Goal: Information Seeking & Learning: Learn about a topic

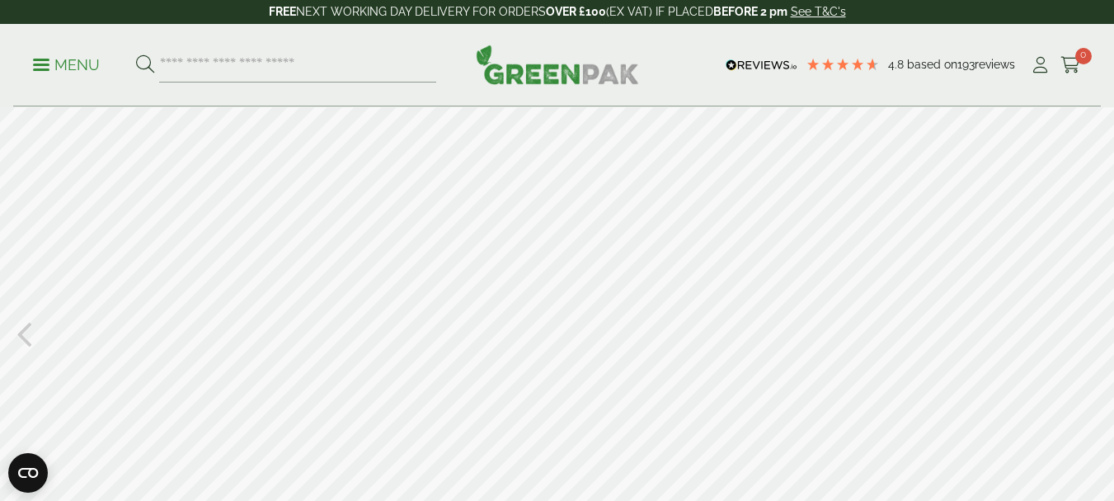
click at [18, 338] on icon at bounding box center [24, 332] width 16 height 43
click at [27, 336] on icon at bounding box center [24, 332] width 16 height 43
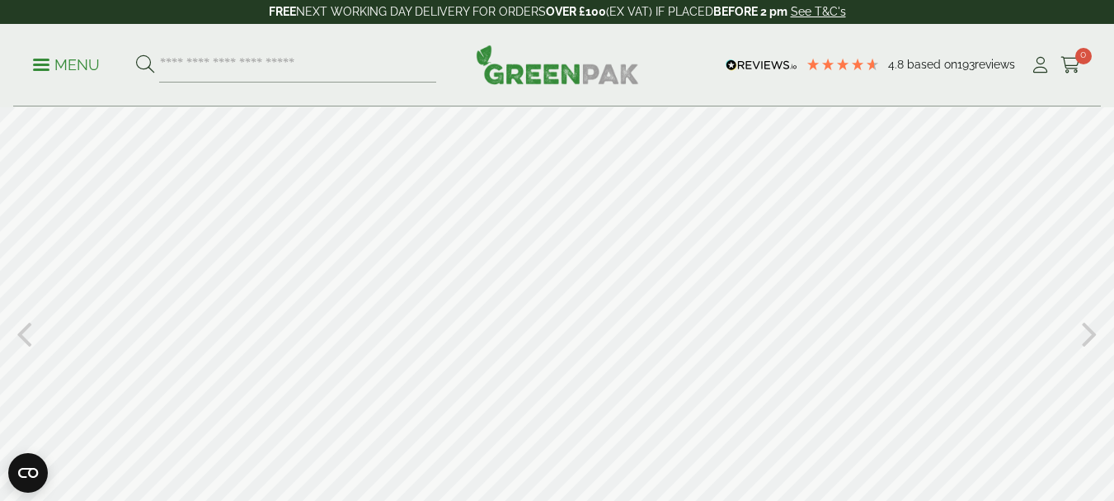
click at [53, 351] on div at bounding box center [557, 332] width 1114 height 450
click at [22, 326] on icon at bounding box center [24, 332] width 16 height 43
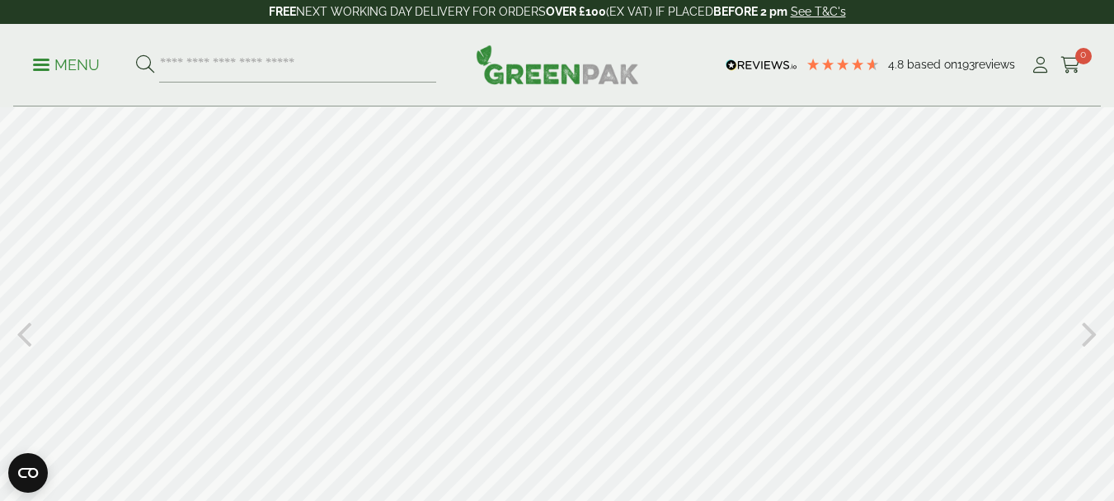
click at [22, 326] on icon at bounding box center [24, 332] width 16 height 43
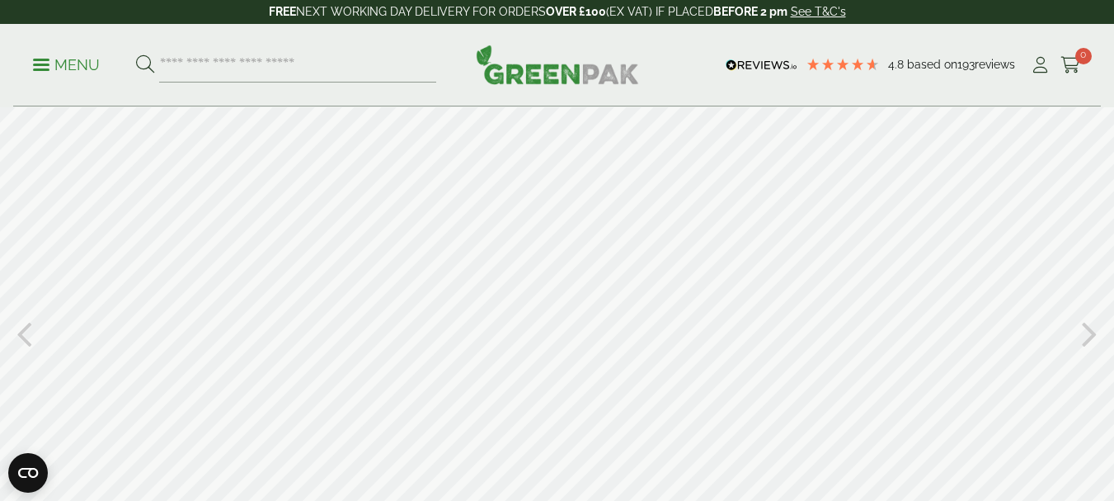
click at [22, 326] on icon at bounding box center [24, 332] width 16 height 43
click at [32, 335] on div at bounding box center [557, 332] width 1114 height 450
click at [21, 336] on icon at bounding box center [24, 332] width 16 height 43
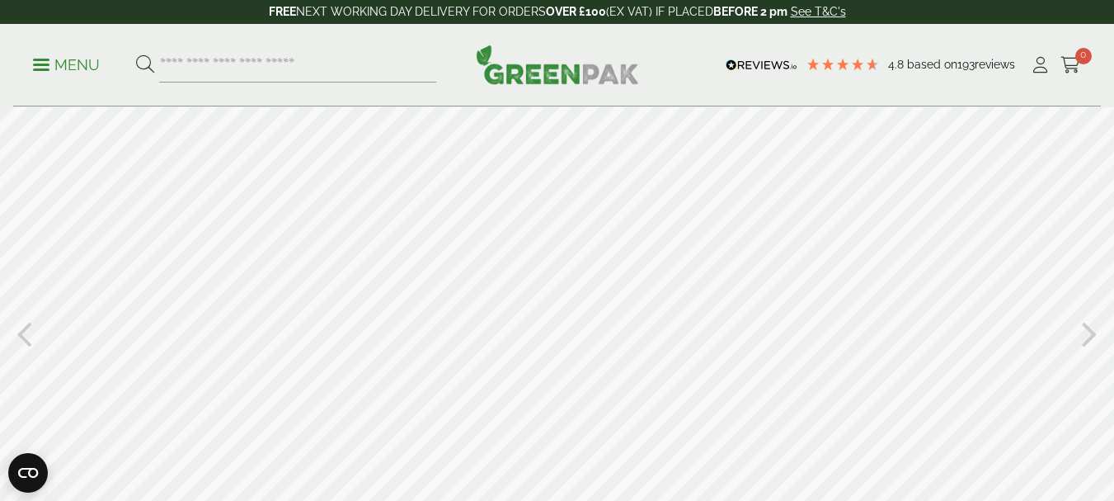
click at [21, 344] on icon at bounding box center [24, 332] width 16 height 43
click at [627, 191] on div at bounding box center [557, 332] width 1114 height 450
click at [672, 374] on div at bounding box center [557, 332] width 1114 height 450
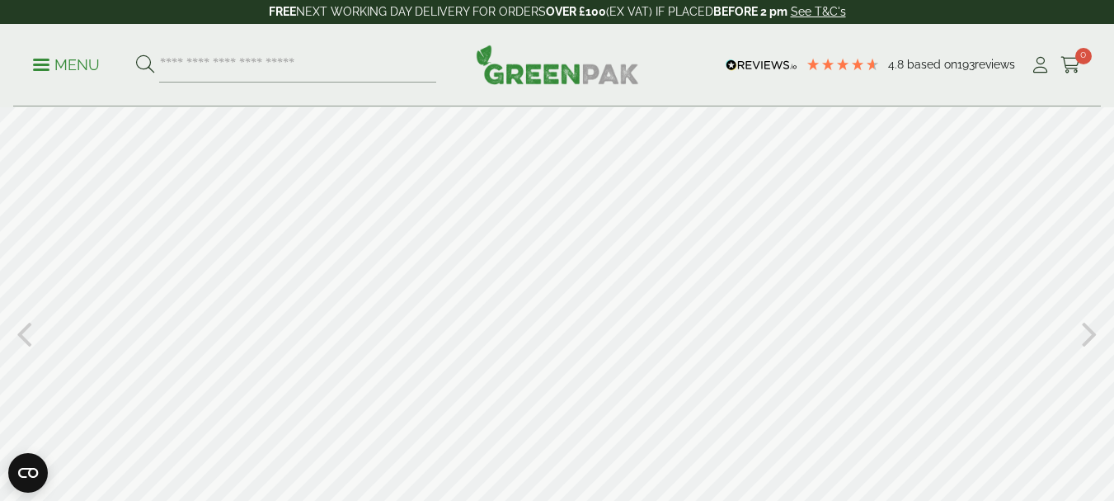
click at [672, 374] on div at bounding box center [557, 332] width 1114 height 450
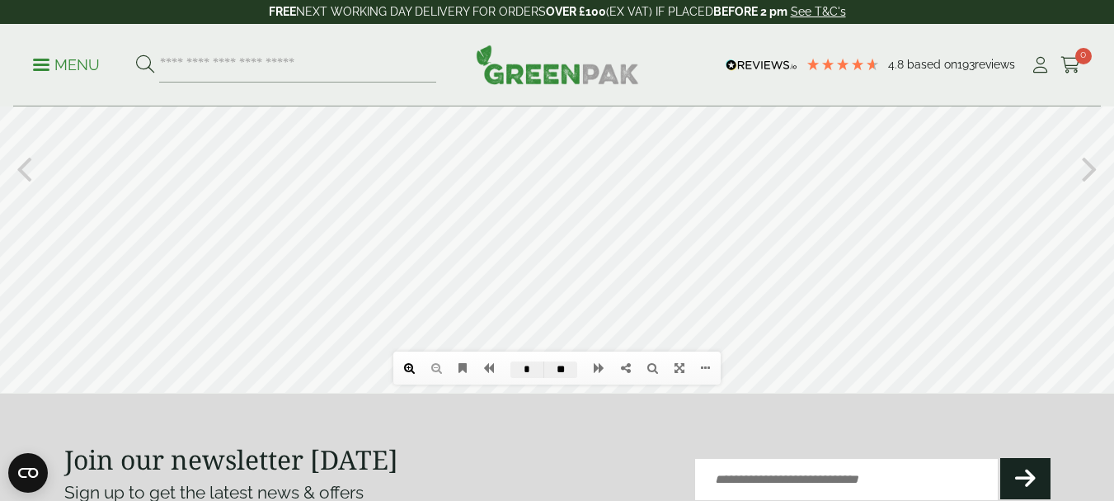
click at [415, 369] on link at bounding box center [409, 368] width 27 height 28
click at [402, 369] on link at bounding box center [409, 368] width 27 height 28
drag, startPoint x: 653, startPoint y: 267, endPoint x: 441, endPoint y: 465, distance: 290.0
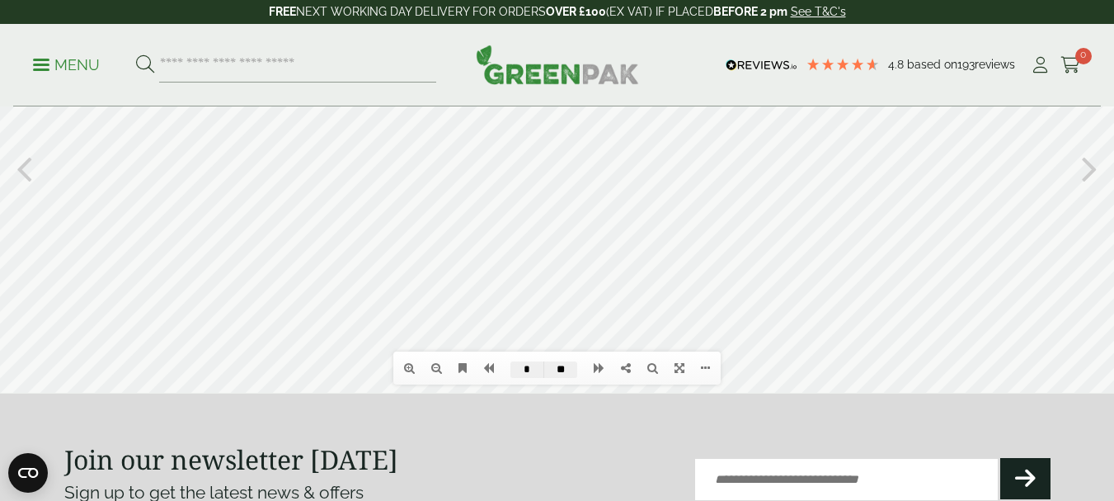
click html "Table of contents Bookmarks Thumbnails Search Share https://greenpak.supplies/b…"
drag, startPoint x: 607, startPoint y: 245, endPoint x: 639, endPoint y: 364, distance: 123.1
click at [639, 364] on div "Table of contents Bookmarks Thumbnails Search Share https://greenpak.supplies/b…" at bounding box center [557, 167] width 1114 height 450
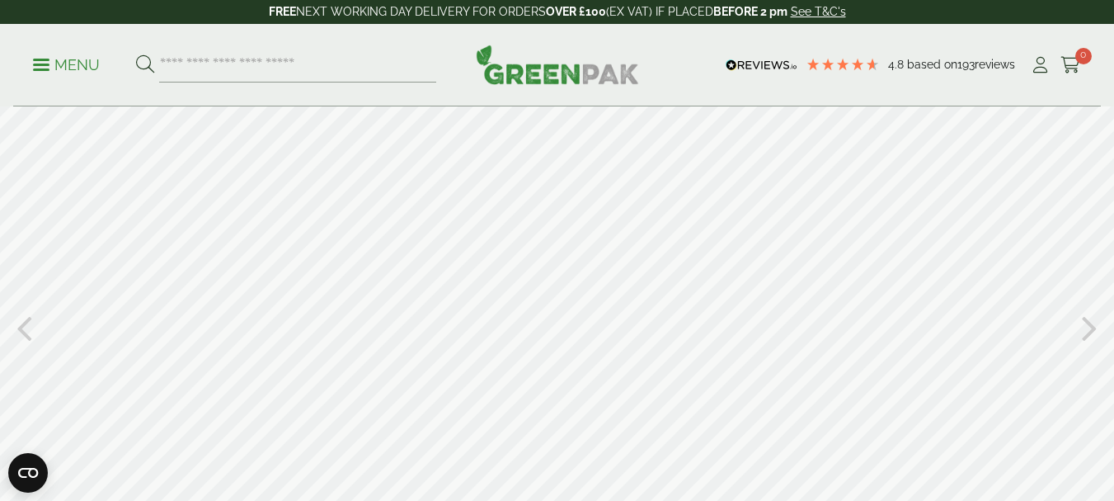
scroll to position [0, 0]
click at [675, 383] on div at bounding box center [557, 332] width 1114 height 450
click at [676, 384] on div at bounding box center [557, 332] width 1114 height 450
click at [19, 336] on icon at bounding box center [24, 332] width 16 height 43
click at [1094, 330] on icon at bounding box center [1090, 332] width 16 height 43
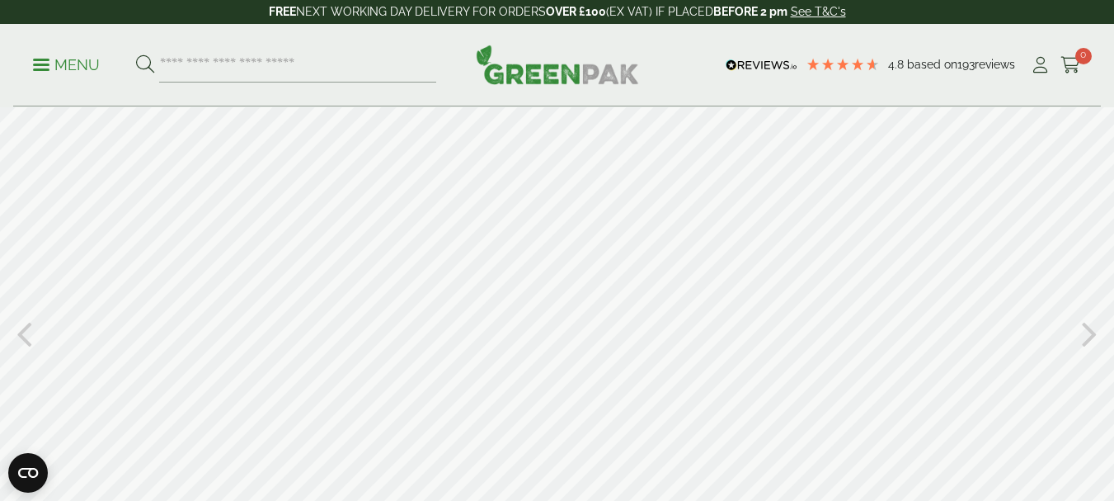
scroll to position [31, 0]
click at [1091, 307] on icon at bounding box center [1090, 301] width 16 height 43
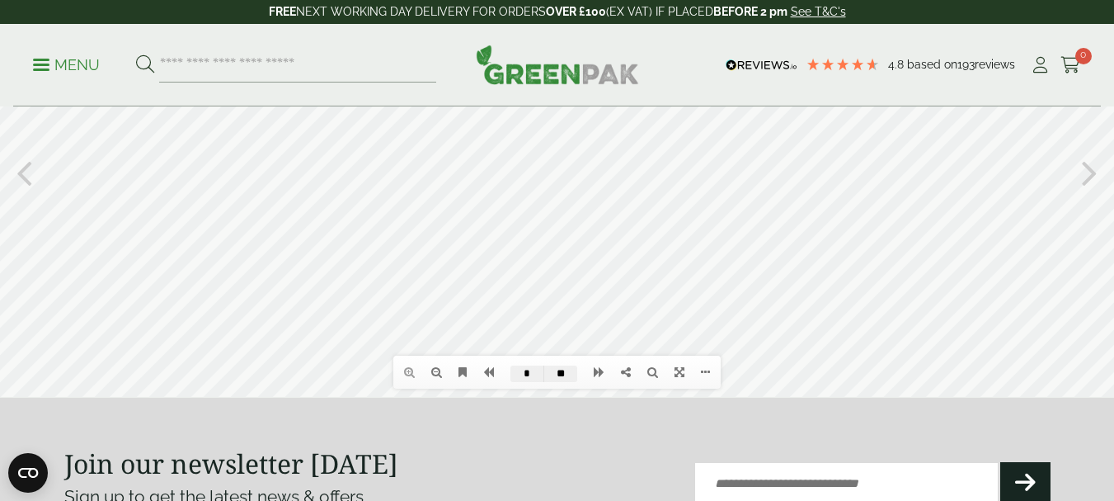
scroll to position [144, 0]
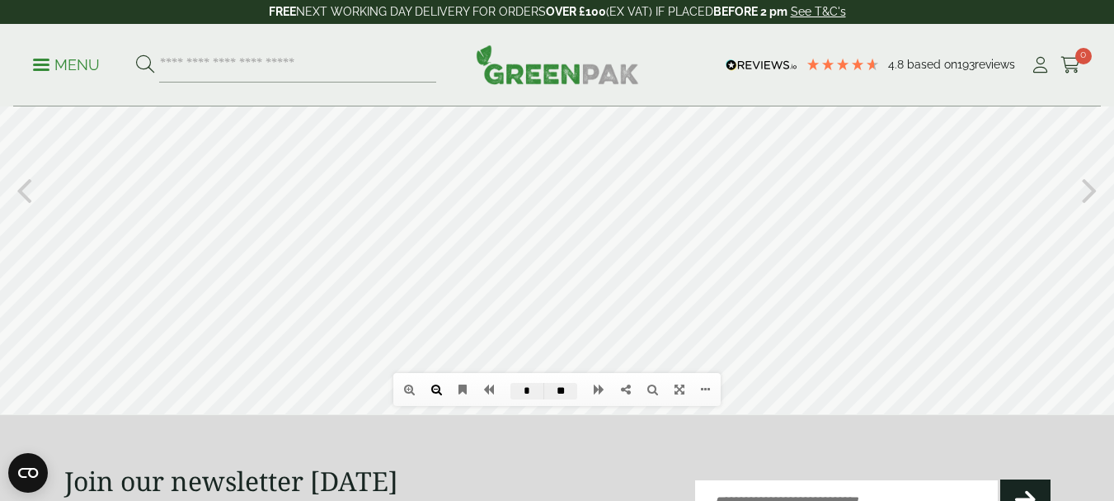
click at [438, 387] on icon at bounding box center [436, 390] width 11 height 12
click at [438, 387] on li at bounding box center [436, 389] width 27 height 28
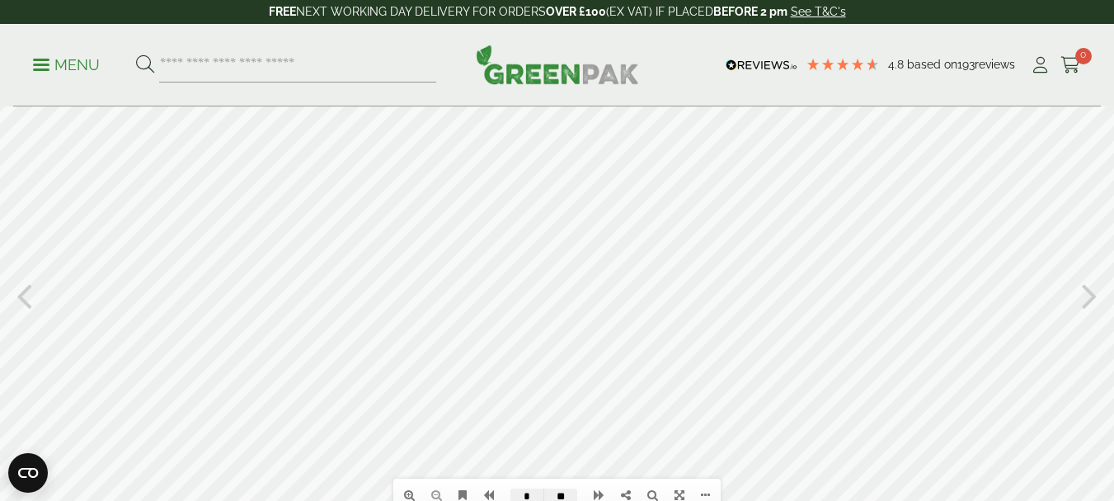
scroll to position [36, 0]
click at [1084, 302] on icon at bounding box center [1090, 296] width 16 height 43
click at [16, 299] on icon at bounding box center [24, 296] width 16 height 43
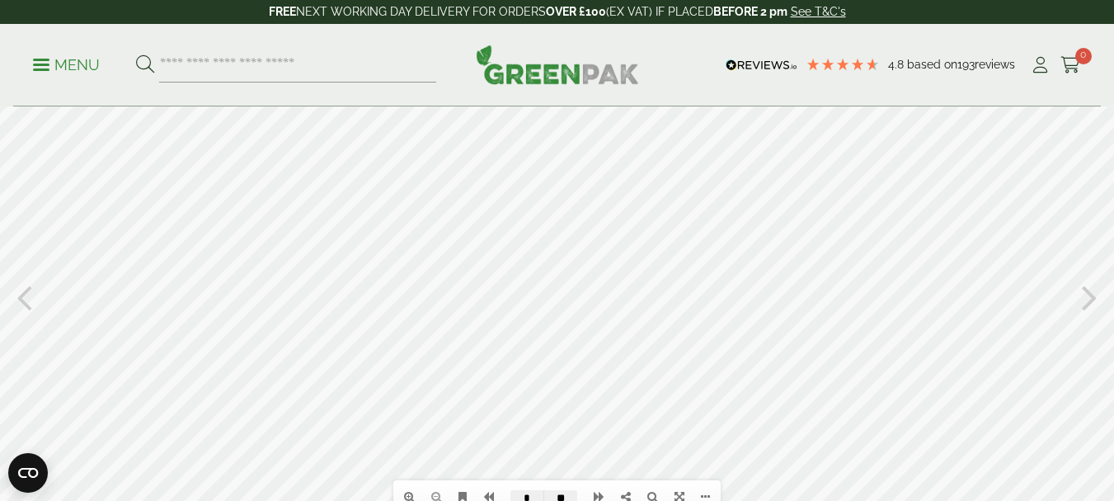
click at [21, 300] on icon at bounding box center [24, 296] width 16 height 43
drag, startPoint x: 632, startPoint y: 405, endPoint x: 625, endPoint y: 348, distance: 57.3
click at [625, 348] on div at bounding box center [557, 296] width 1114 height 450
drag, startPoint x: 647, startPoint y: 425, endPoint x: 661, endPoint y: 374, distance: 52.0
click at [655, 377] on div at bounding box center [557, 296] width 1114 height 450
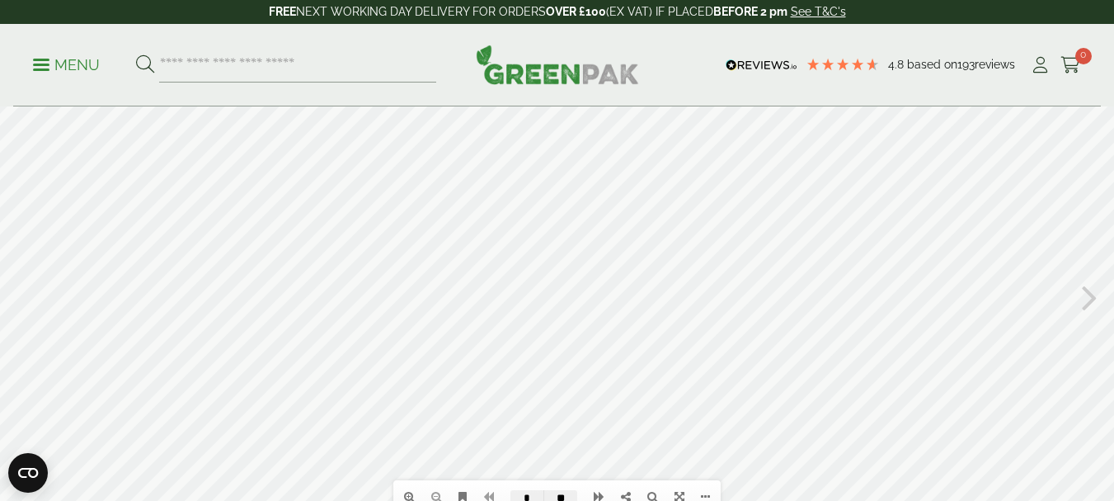
drag, startPoint x: 558, startPoint y: 395, endPoint x: 552, endPoint y: 320, distance: 75.3
click at [552, 320] on div at bounding box center [557, 296] width 1114 height 450
drag, startPoint x: 563, startPoint y: 392, endPoint x: 542, endPoint y: 317, distance: 77.8
click at [542, 317] on div at bounding box center [557, 296] width 1114 height 450
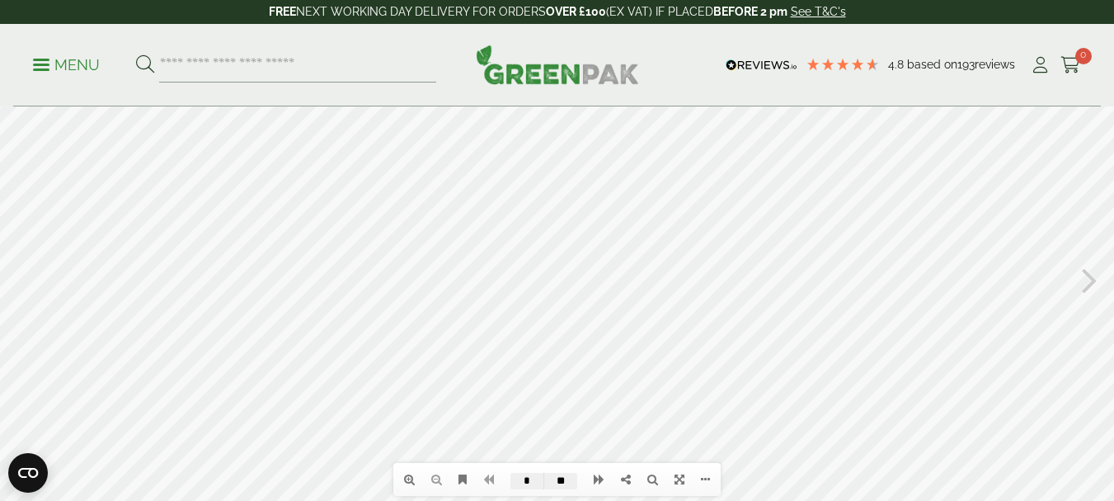
click at [1090, 278] on icon at bounding box center [1090, 278] width 16 height 43
drag, startPoint x: 783, startPoint y: 451, endPoint x: 782, endPoint y: 433, distance: 18.2
click at [782, 433] on div at bounding box center [557, 279] width 1114 height 450
drag, startPoint x: 784, startPoint y: 451, endPoint x: 760, endPoint y: 451, distance: 24.7
click at [760, 451] on div at bounding box center [557, 279] width 1114 height 450
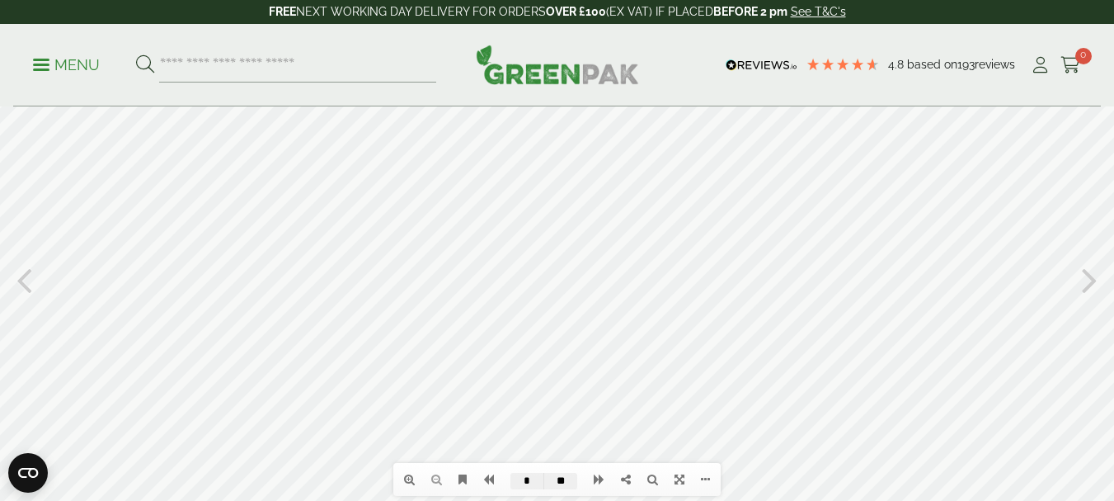
click at [26, 295] on icon at bounding box center [24, 278] width 16 height 43
drag, startPoint x: 1019, startPoint y: 294, endPoint x: 994, endPoint y: 330, distance: 44.4
click at [1085, 282] on icon at bounding box center [1090, 278] width 16 height 43
click at [1087, 282] on icon at bounding box center [1090, 278] width 16 height 43
click at [23, 283] on icon at bounding box center [24, 278] width 16 height 43
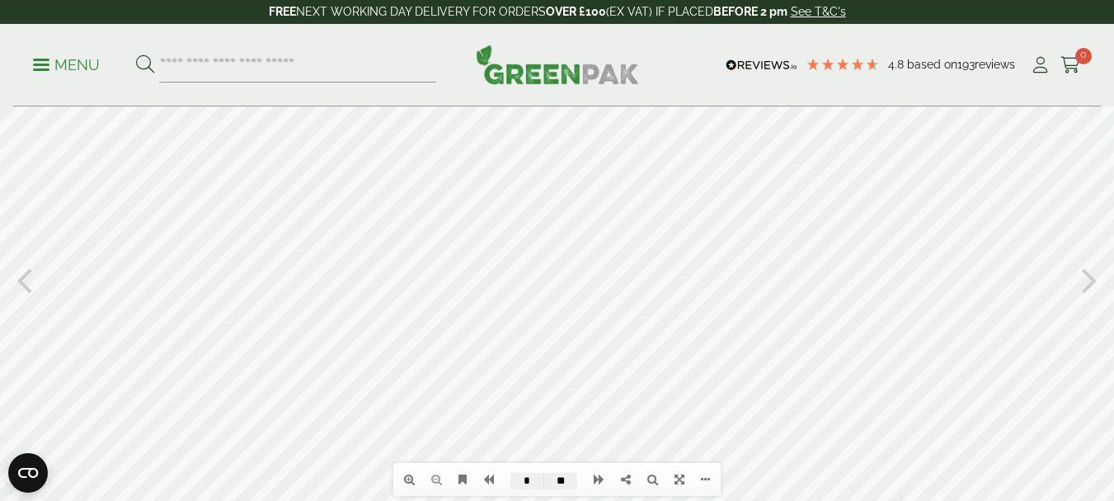
click at [1093, 284] on icon at bounding box center [1090, 278] width 16 height 43
click at [31, 283] on icon at bounding box center [24, 278] width 16 height 43
click at [1092, 328] on icon at bounding box center [1090, 332] width 16 height 43
click at [26, 332] on icon at bounding box center [24, 332] width 16 height 43
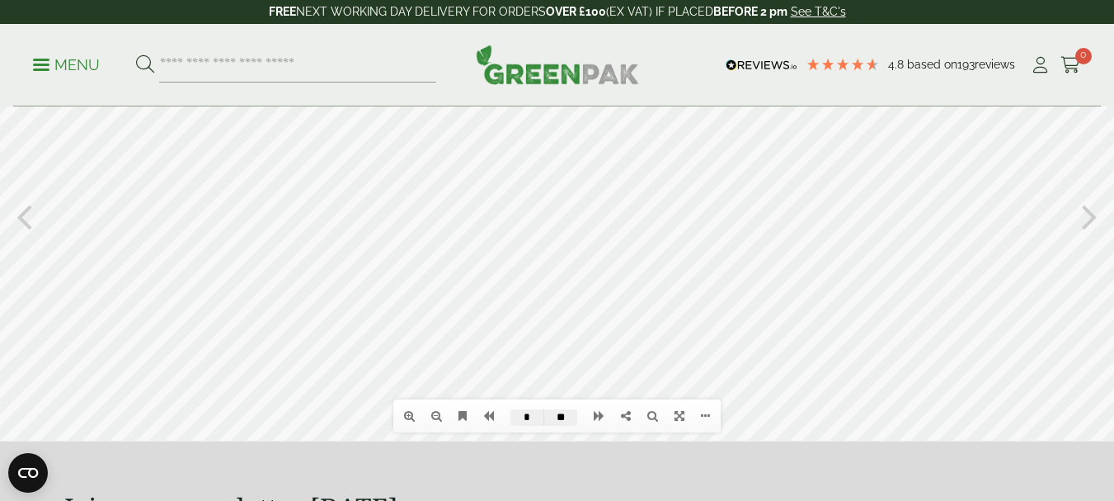
scroll to position [97, 0]
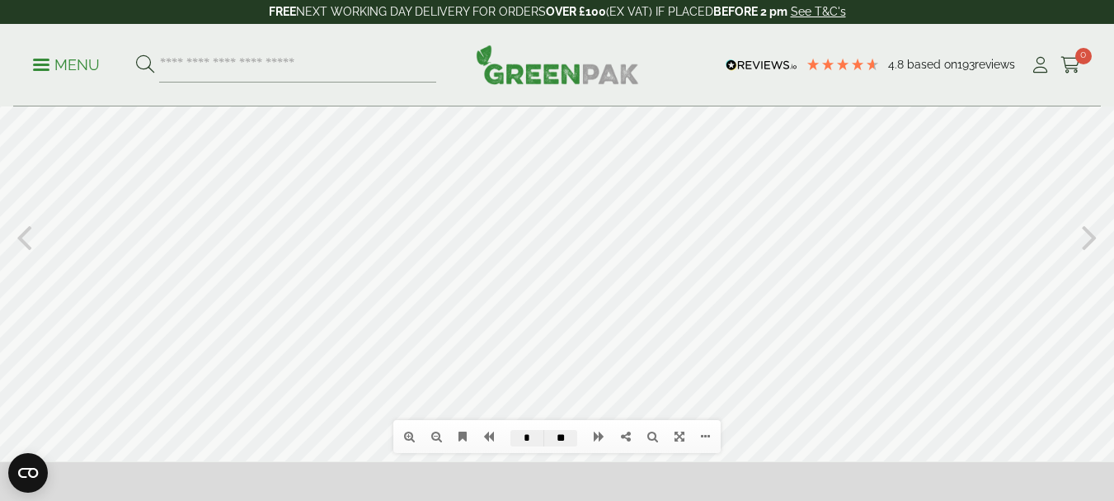
click at [779, 352] on div at bounding box center [557, 236] width 1114 height 450
click at [1085, 233] on icon at bounding box center [1090, 235] width 16 height 43
click at [4, 238] on div at bounding box center [557, 236] width 1114 height 450
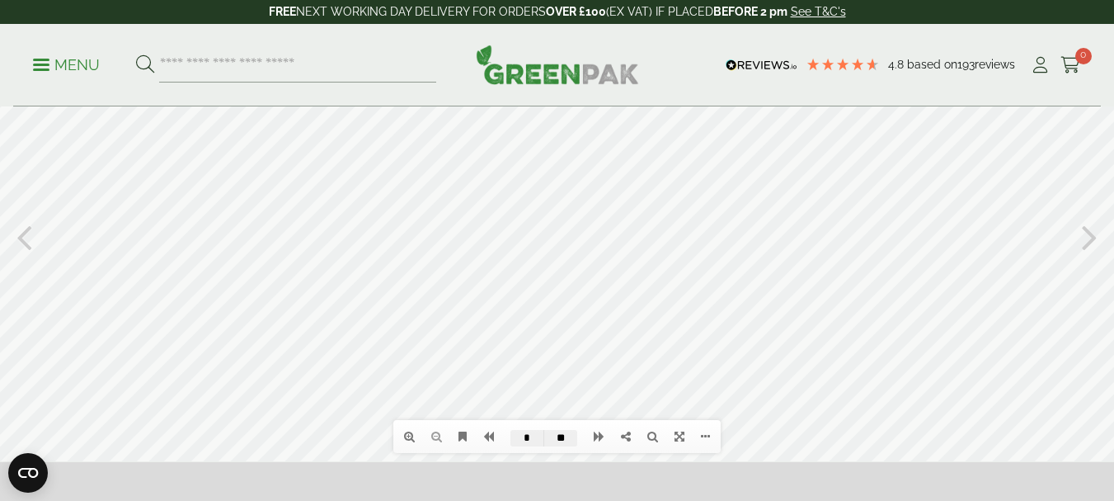
click at [24, 237] on icon at bounding box center [24, 235] width 16 height 43
click at [21, 233] on icon at bounding box center [24, 235] width 16 height 43
click at [29, 242] on icon at bounding box center [24, 235] width 16 height 43
click at [1085, 239] on icon at bounding box center [1090, 235] width 16 height 43
click at [1088, 239] on icon at bounding box center [1090, 235] width 16 height 43
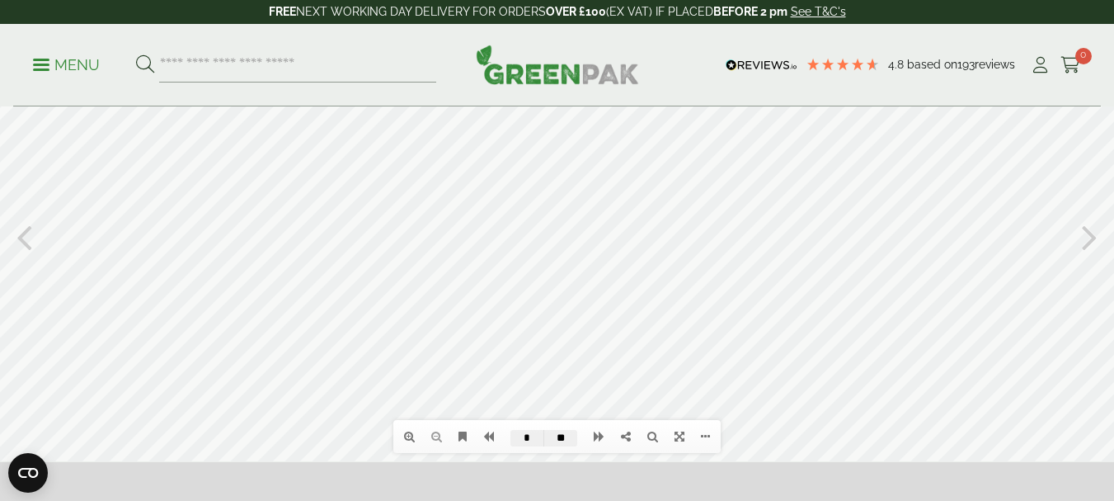
click at [1090, 234] on icon at bounding box center [1090, 235] width 16 height 43
type input "*"
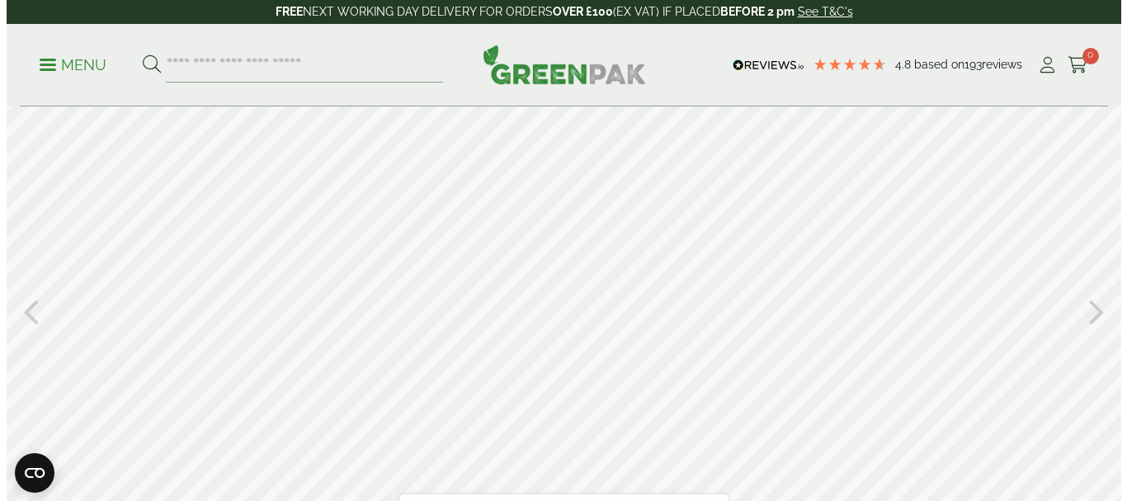
scroll to position [24, 0]
click at [39, 70] on link "Menu" at bounding box center [66, 63] width 67 height 16
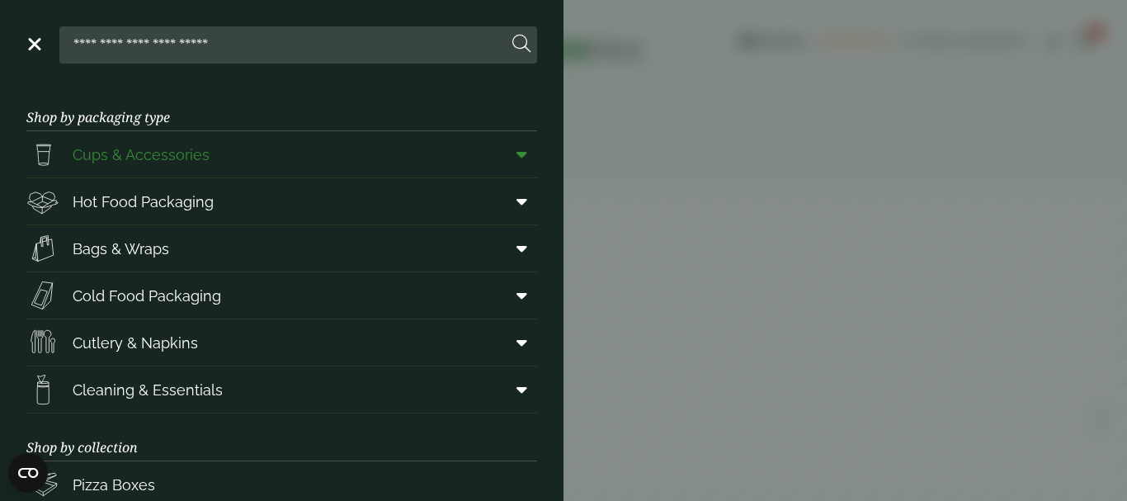
click at [215, 158] on link "Cups & Accessories" at bounding box center [281, 154] width 511 height 46
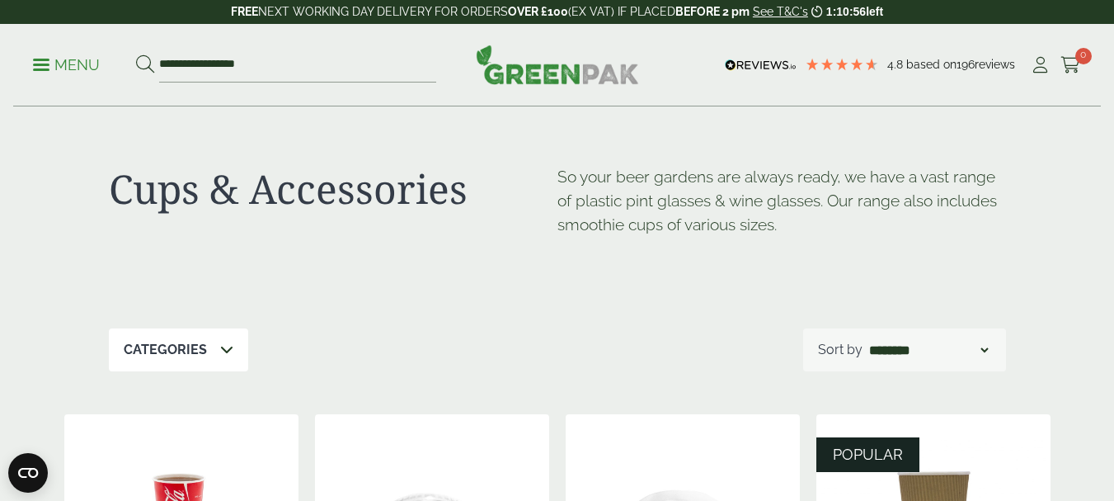
click at [37, 70] on link "Menu" at bounding box center [66, 63] width 67 height 16
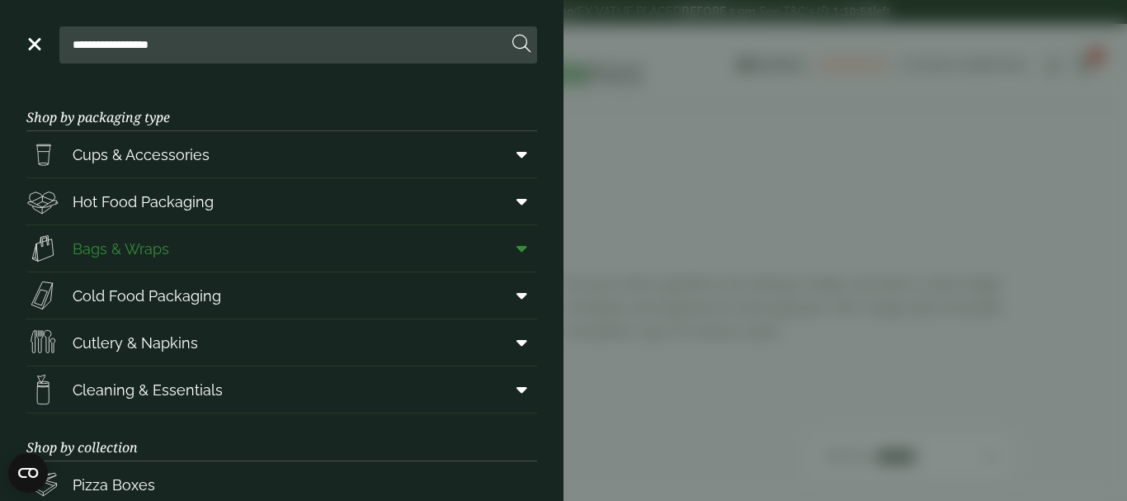
click at [147, 246] on span "Bags & Wraps" at bounding box center [121, 249] width 97 height 22
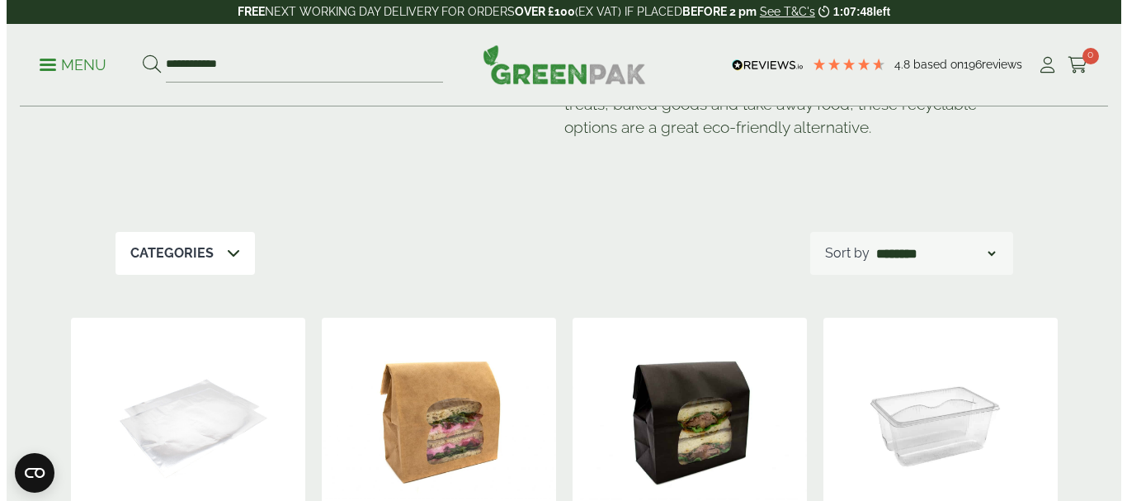
scroll to position [82, 0]
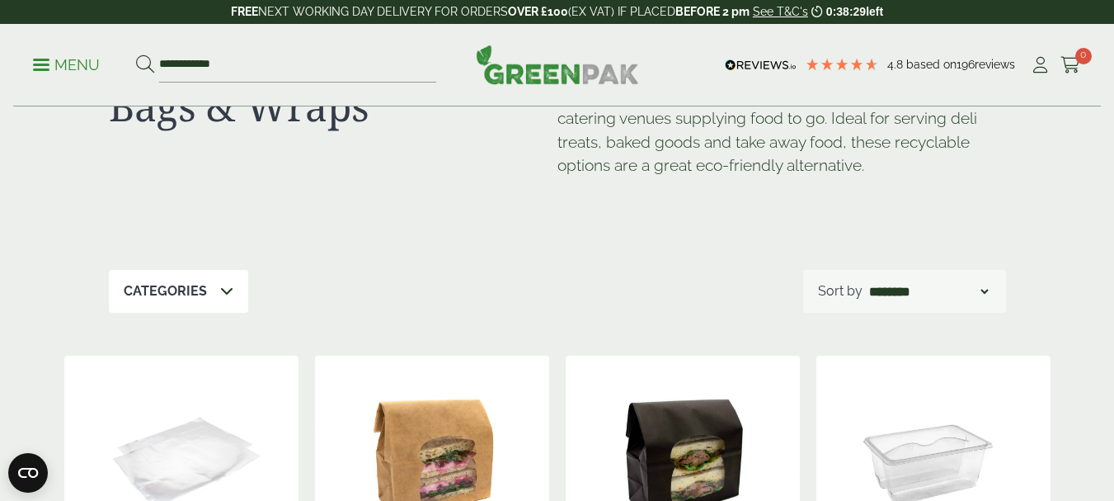
click at [43, 56] on p "Menu" at bounding box center [66, 65] width 67 height 20
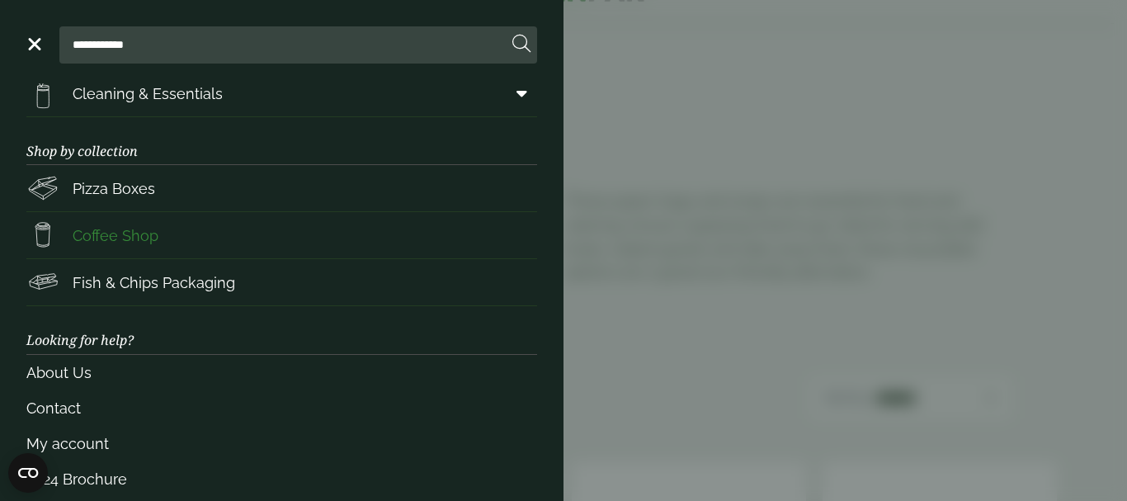
scroll to position [318, 0]
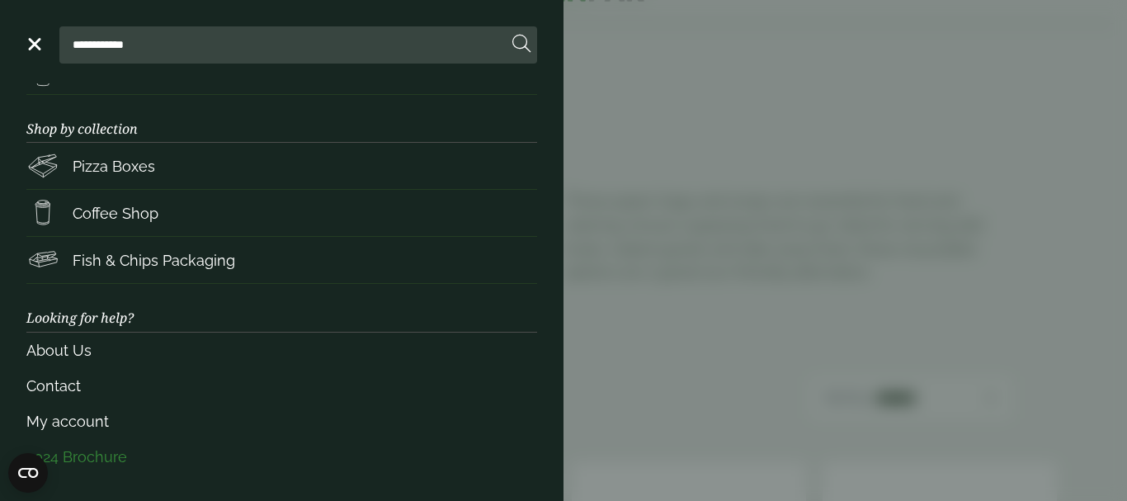
click at [87, 465] on link "2024 Brochure" at bounding box center [281, 456] width 511 height 35
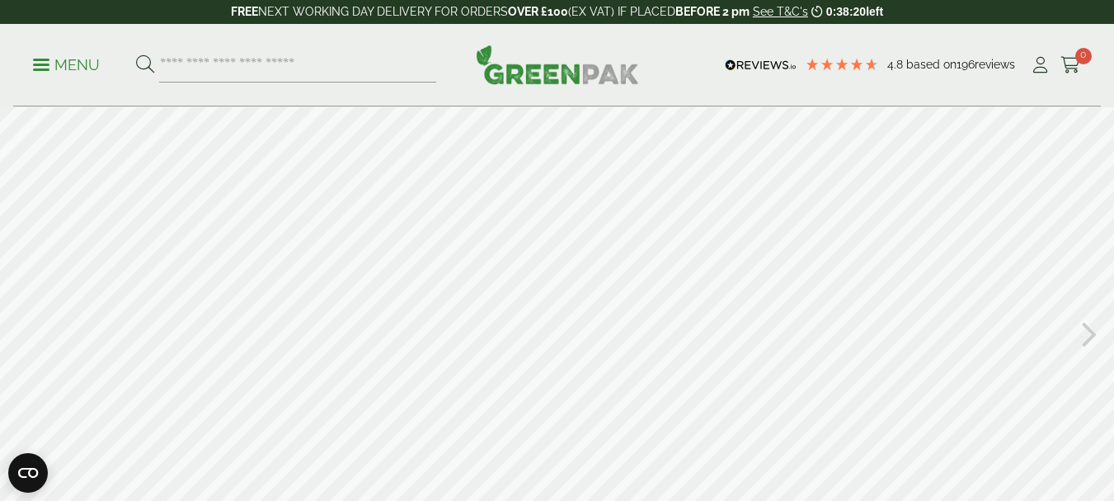
click at [1087, 330] on icon at bounding box center [1090, 332] width 16 height 43
click at [26, 338] on icon at bounding box center [24, 332] width 16 height 43
type input "*"
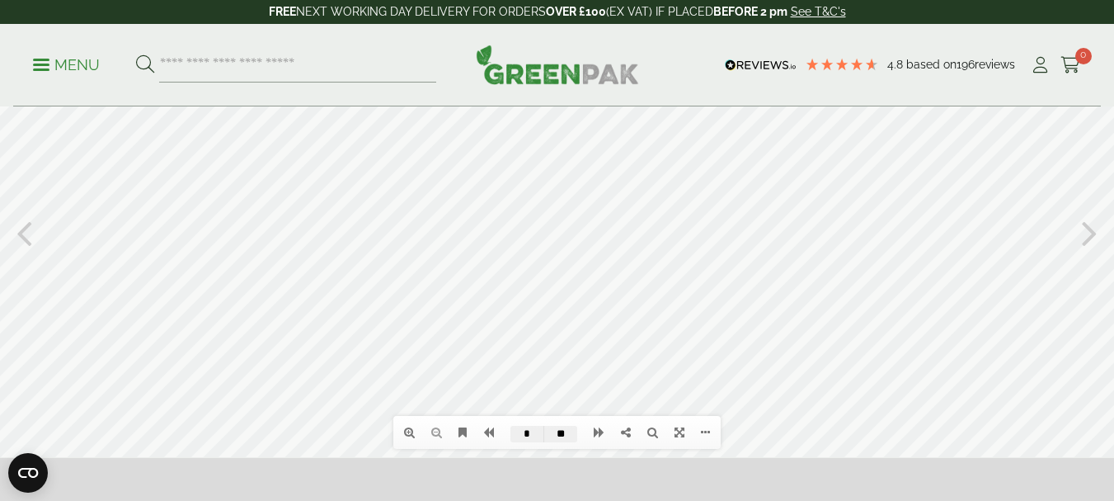
scroll to position [78, 0]
